Goal: Task Accomplishment & Management: Use online tool/utility

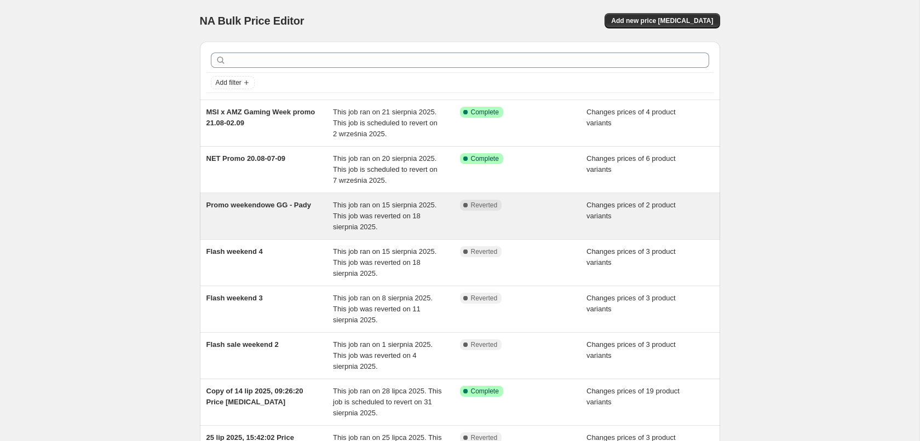
click at [292, 206] on span "Promo weekendowe GG - Pady" at bounding box center [258, 205] width 105 height 8
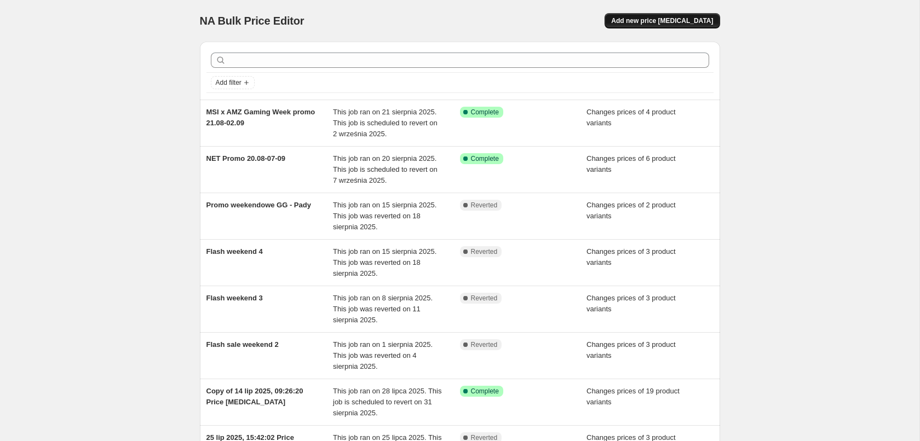
click at [665, 25] on button "Add new price [MEDICAL_DATA]" at bounding box center [661, 20] width 115 height 15
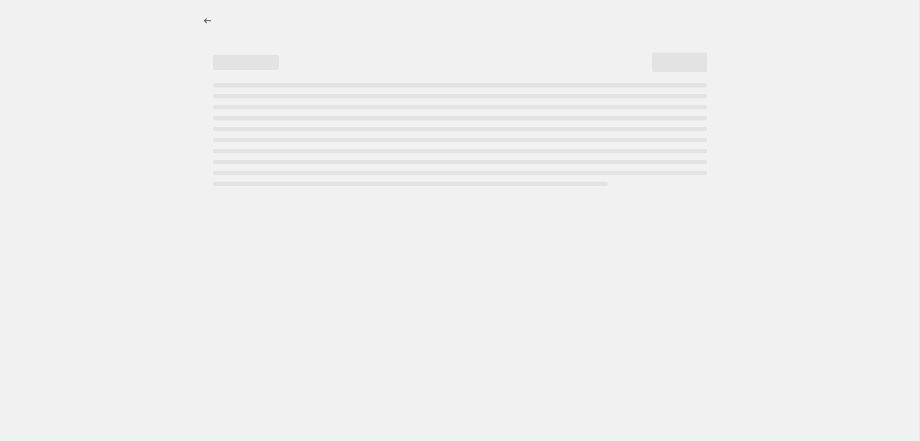
select select "percentage"
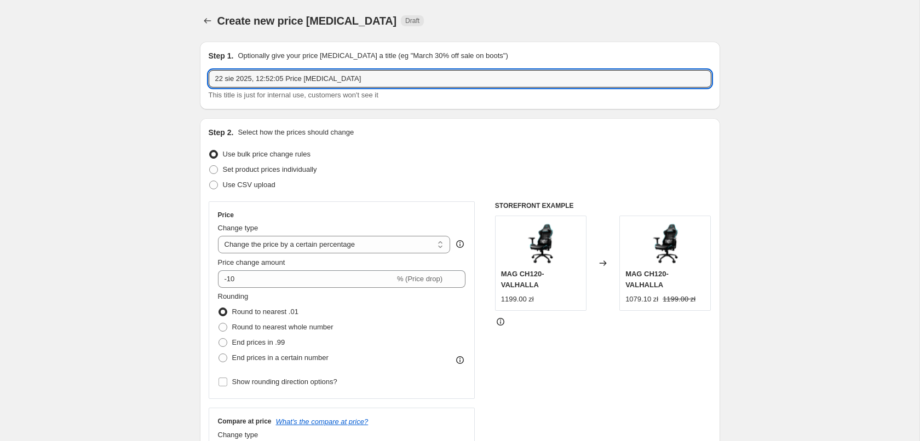
drag, startPoint x: 425, startPoint y: 77, endPoint x: 26, endPoint y: 64, distance: 398.8
click at [209, 70] on input "22 sie 2025, 12:52:05 Price change job" at bounding box center [460, 79] width 503 height 18
type input "Promo weekendowe GG - Myszki"
click at [307, 173] on span "Set product prices individually" at bounding box center [270, 169] width 94 height 8
click at [210, 166] on input "Set product prices individually" at bounding box center [209, 165] width 1 height 1
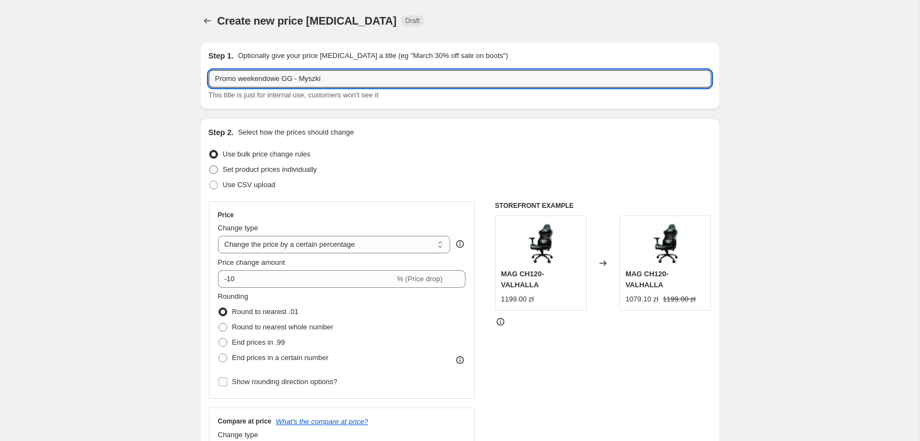
radio input "true"
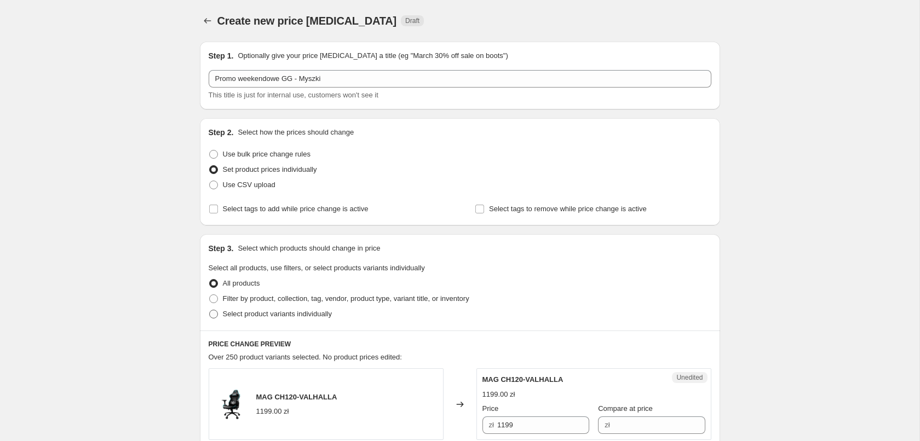
click at [264, 315] on span "Select product variants individually" at bounding box center [277, 314] width 109 height 8
click at [210, 310] on input "Select product variants individually" at bounding box center [209, 310] width 1 height 1
radio input "true"
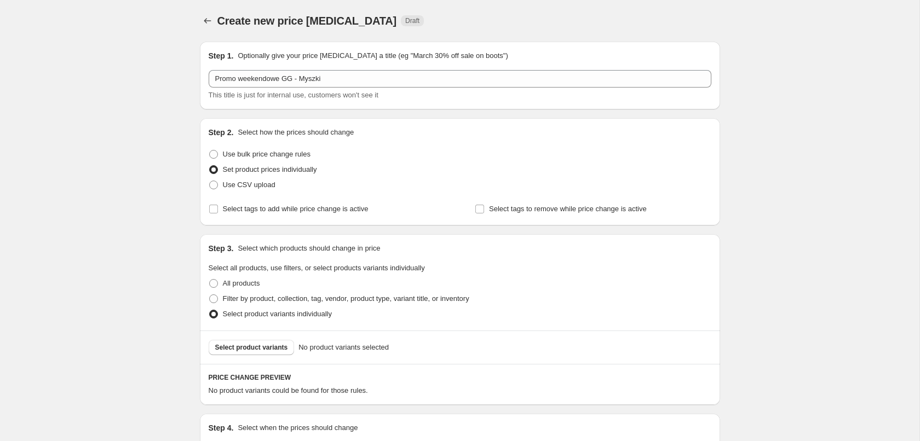
scroll to position [134, 0]
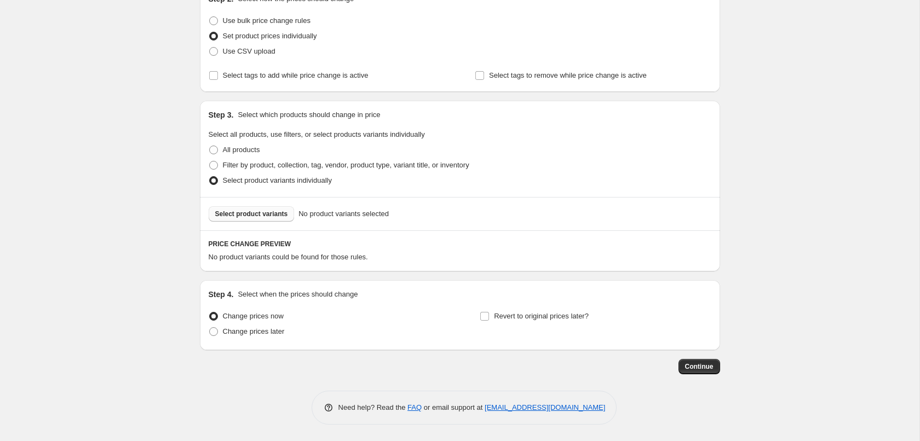
click at [276, 211] on span "Select product variants" at bounding box center [251, 214] width 73 height 9
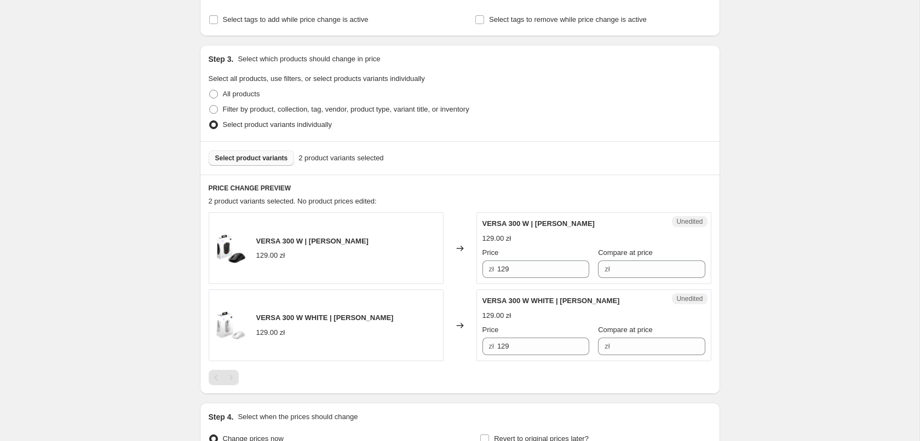
scroll to position [301, 0]
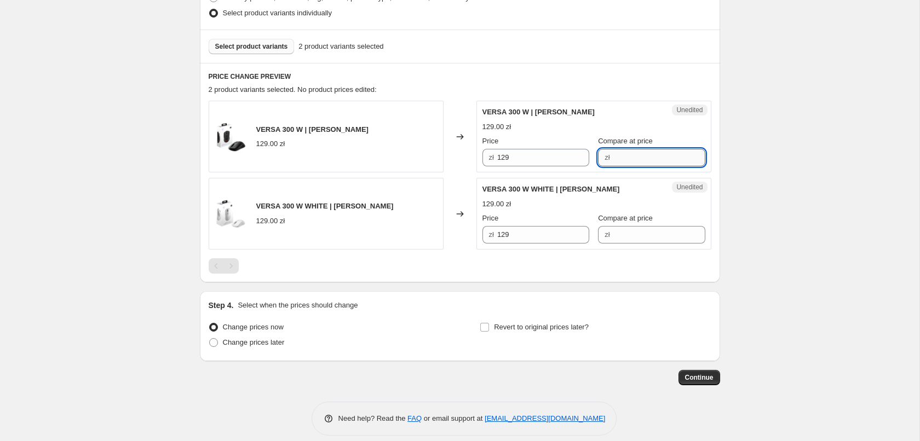
click at [613, 160] on input "Compare at price" at bounding box center [659, 158] width 92 height 18
type input "129"
click at [630, 234] on input "Compare at price" at bounding box center [659, 235] width 92 height 18
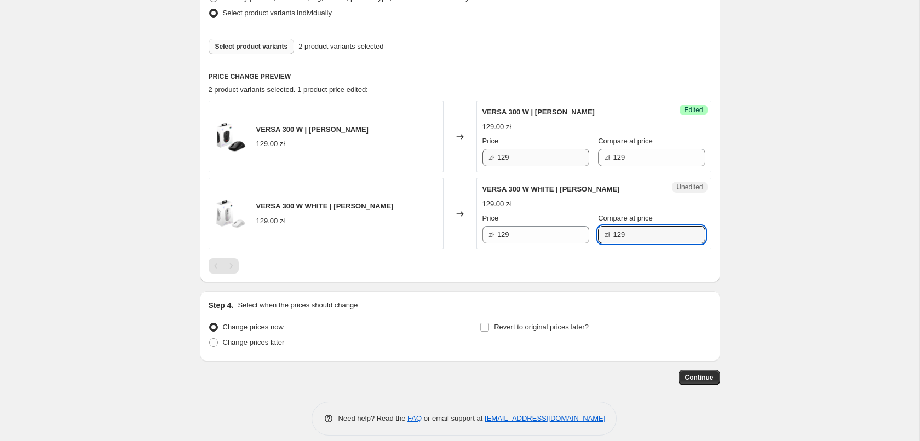
type input "129"
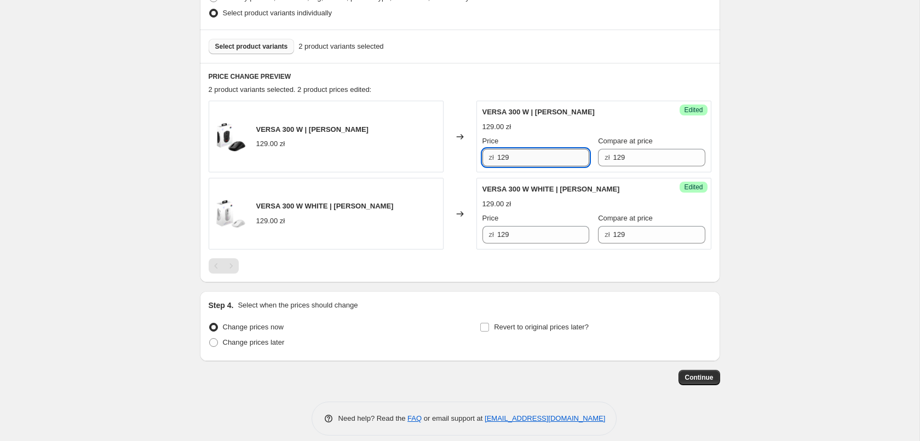
drag, startPoint x: 545, startPoint y: 160, endPoint x: 481, endPoint y: 163, distance: 64.1
click at [497, 163] on input "129" at bounding box center [543, 158] width 92 height 18
type input "79"
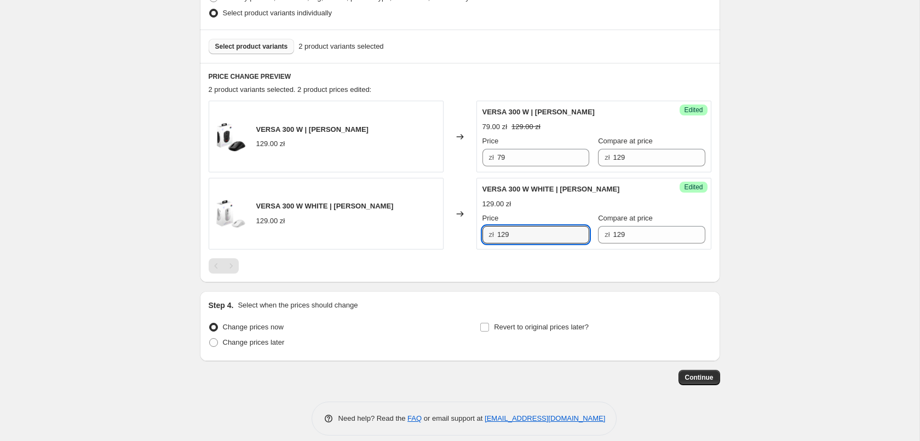
drag, startPoint x: 516, startPoint y: 240, endPoint x: 476, endPoint y: 244, distance: 40.6
click at [497, 243] on input "129" at bounding box center [543, 235] width 92 height 18
type input "79"
click at [501, 282] on div "PRICE CHANGE PREVIEW 2 product variants selected. 2 product prices edited: VERS…" at bounding box center [460, 173] width 520 height 220
click at [257, 344] on span "Change prices later" at bounding box center [254, 342] width 62 height 8
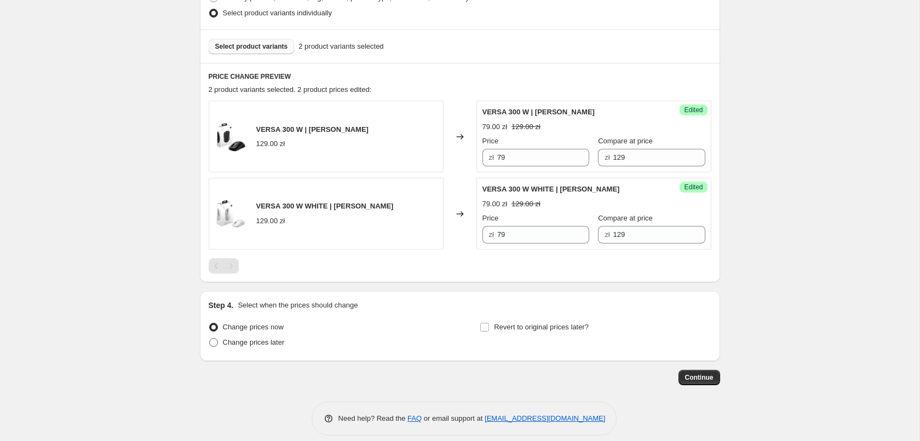
click at [210, 339] on input "Change prices later" at bounding box center [209, 338] width 1 height 1
radio input "true"
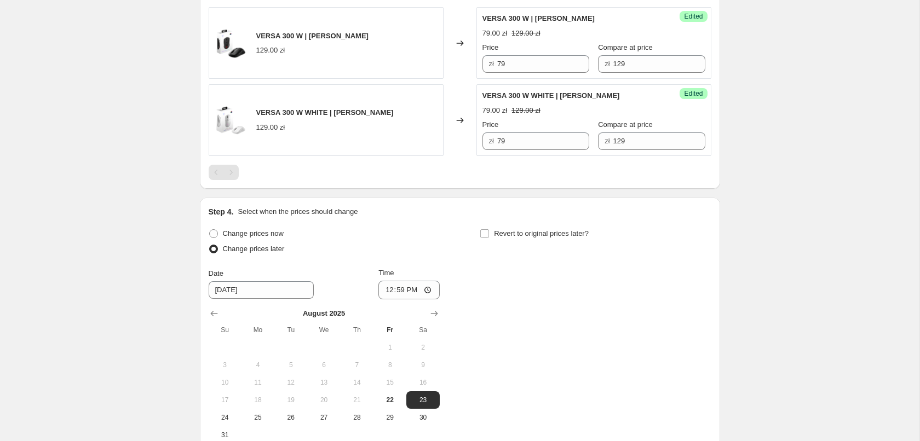
scroll to position [413, 0]
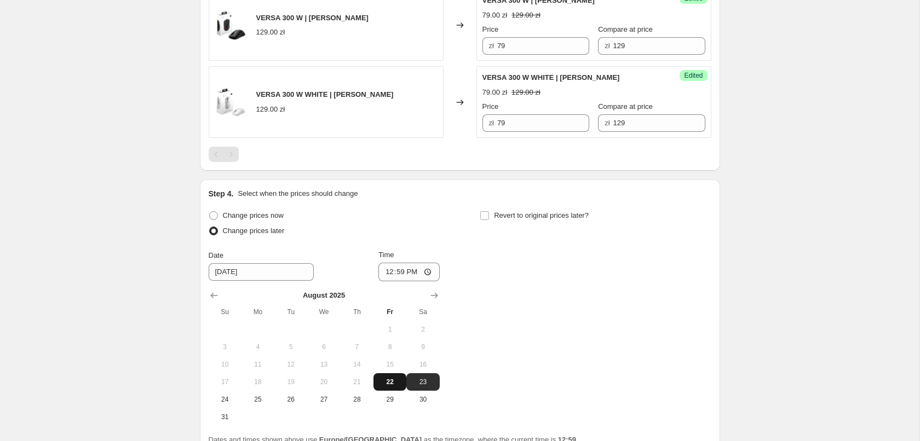
click at [396, 381] on span "22" at bounding box center [390, 382] width 24 height 9
type input "8/22/2025"
click at [428, 270] on input "12:59" at bounding box center [408, 272] width 61 height 19
click at [411, 276] on input "12:59" at bounding box center [408, 272] width 61 height 19
type input "16:00"
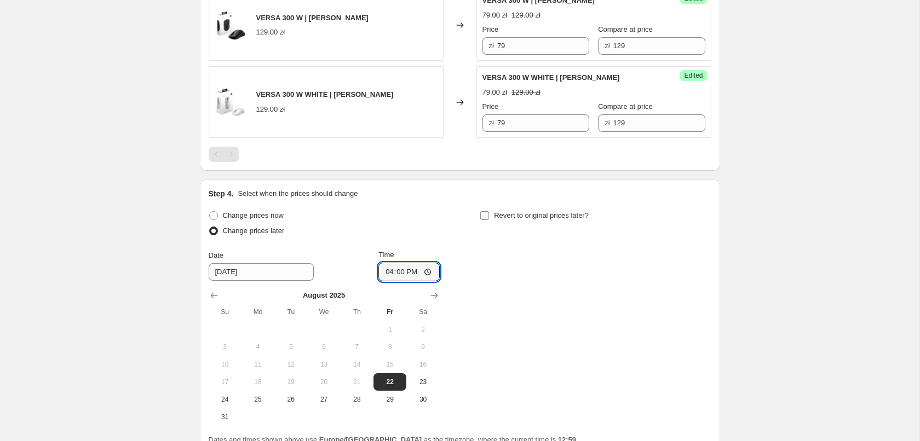
click at [509, 219] on span "Revert to original prices later?" at bounding box center [541, 215] width 95 height 8
click at [489, 219] on input "Revert to original prices later?" at bounding box center [484, 215] width 9 height 9
checkbox input "true"
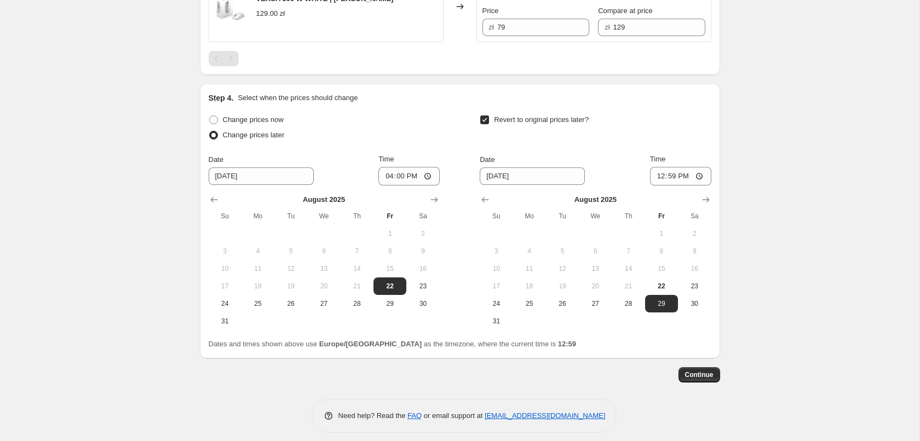
scroll to position [516, 0]
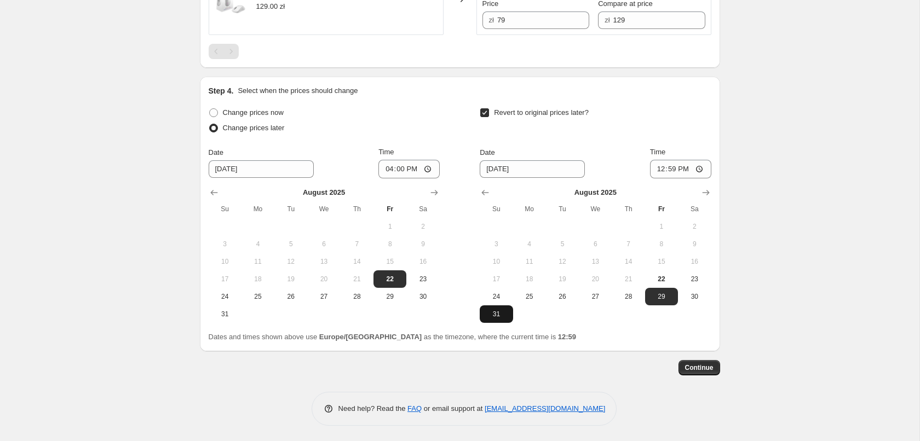
click at [497, 318] on button "31" at bounding box center [496, 314] width 33 height 18
click at [501, 301] on button "24" at bounding box center [496, 297] width 33 height 18
click at [529, 298] on span "25" at bounding box center [529, 296] width 24 height 9
type input "8/25/2025"
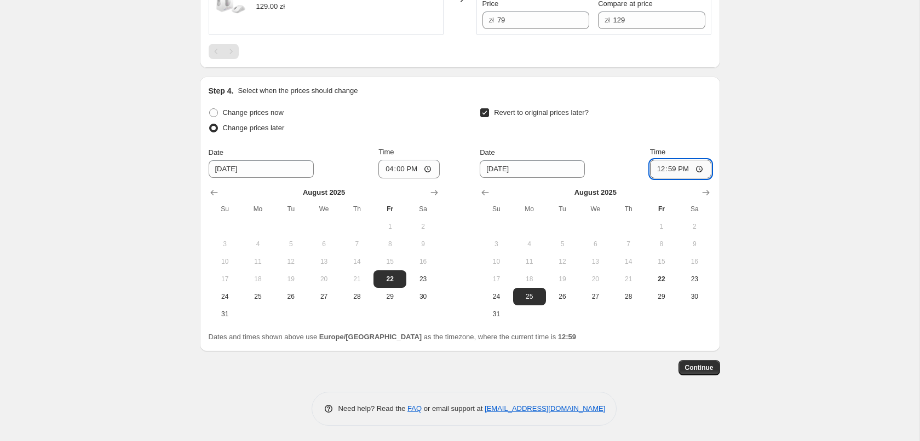
click at [701, 171] on input "12:59" at bounding box center [680, 169] width 61 height 19
click at [682, 172] on input "12:59" at bounding box center [680, 169] width 61 height 19
type input "08:00"
click at [696, 367] on span "Continue" at bounding box center [699, 368] width 28 height 9
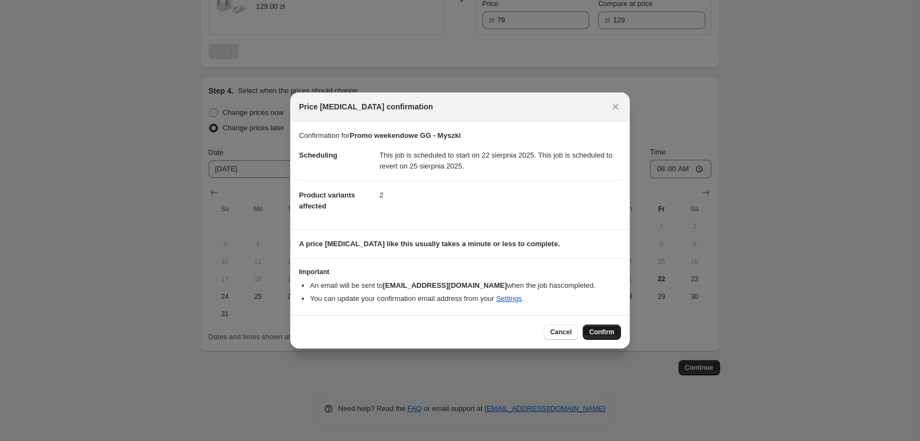
click at [610, 337] on span "Confirm" at bounding box center [601, 332] width 25 height 9
